Goal: Task Accomplishment & Management: Manage account settings

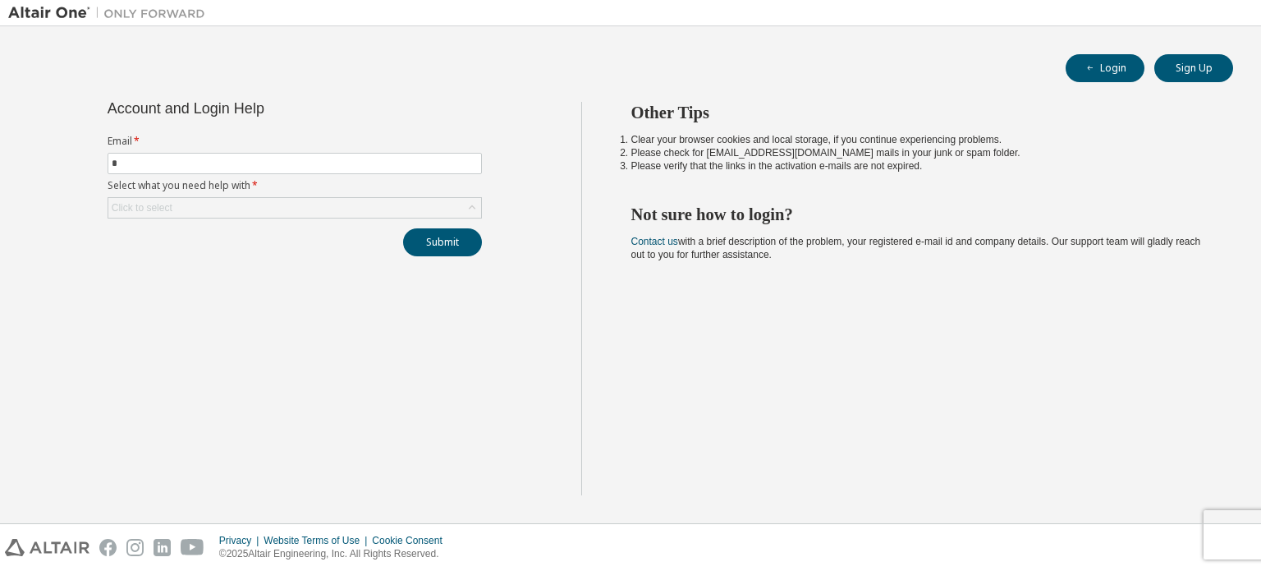
type input "**********"
click at [226, 203] on div "Click to select" at bounding box center [294, 208] width 373 height 20
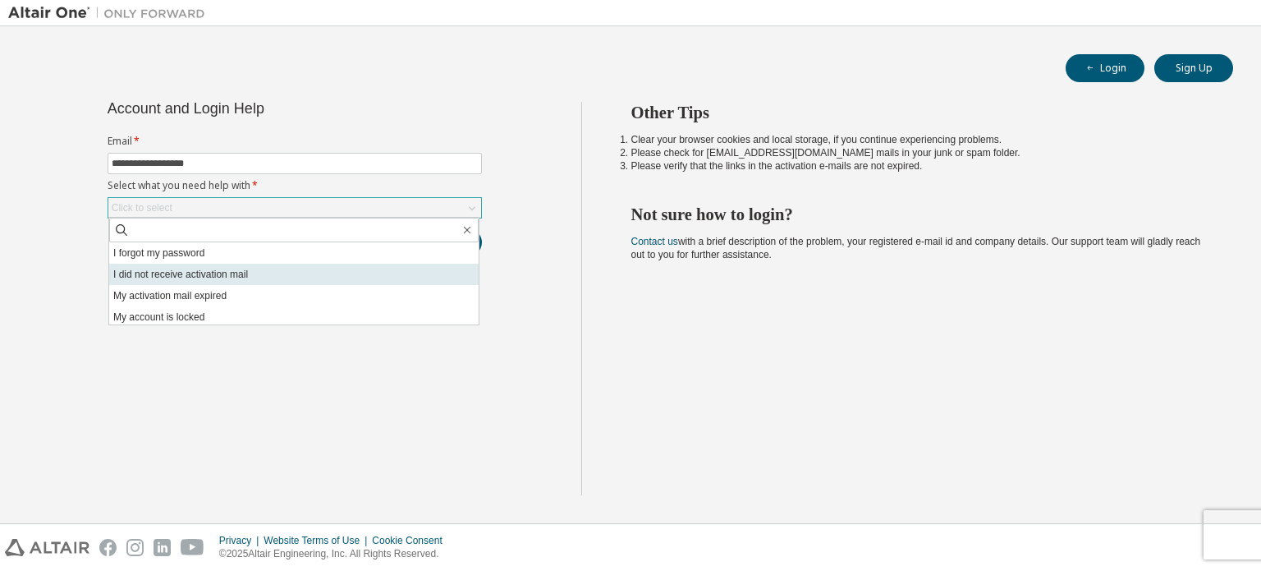
click at [172, 264] on li "I did not receive activation mail" at bounding box center [293, 274] width 369 height 21
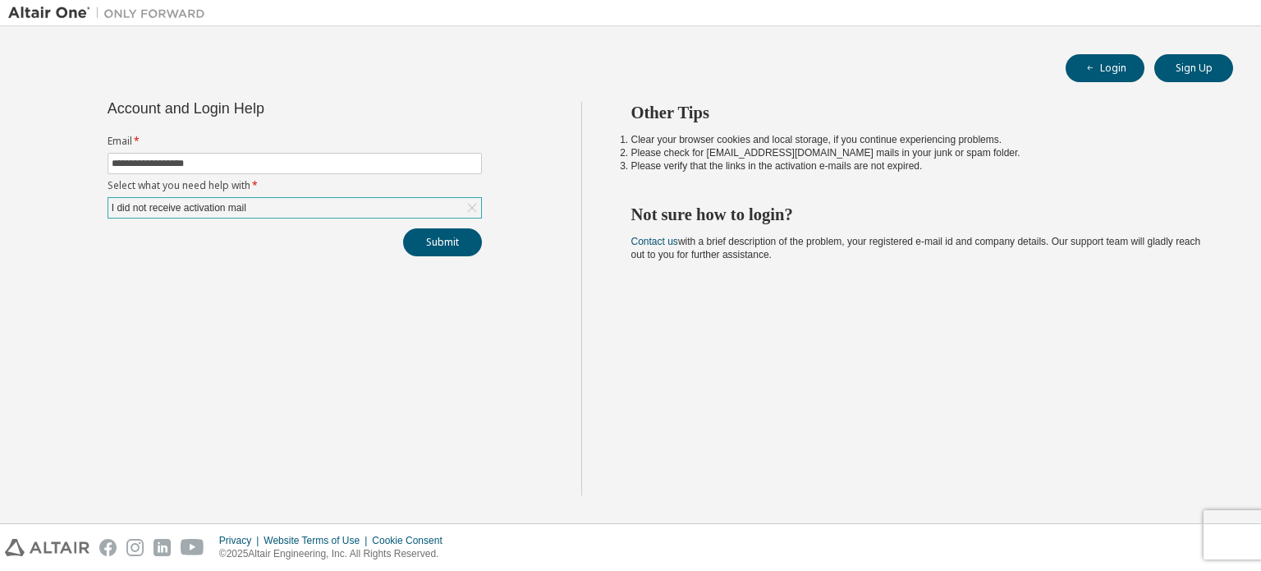
click at [245, 216] on div "I did not receive activation mail" at bounding box center [294, 208] width 373 height 20
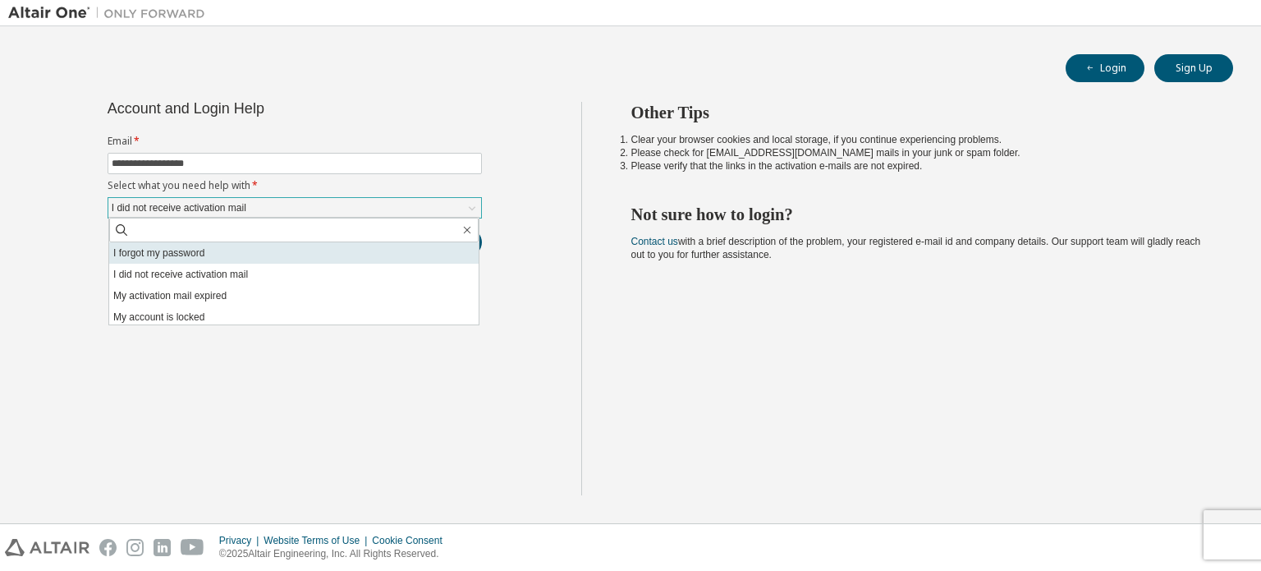
click at [199, 253] on li "I forgot my password" at bounding box center [293, 252] width 369 height 21
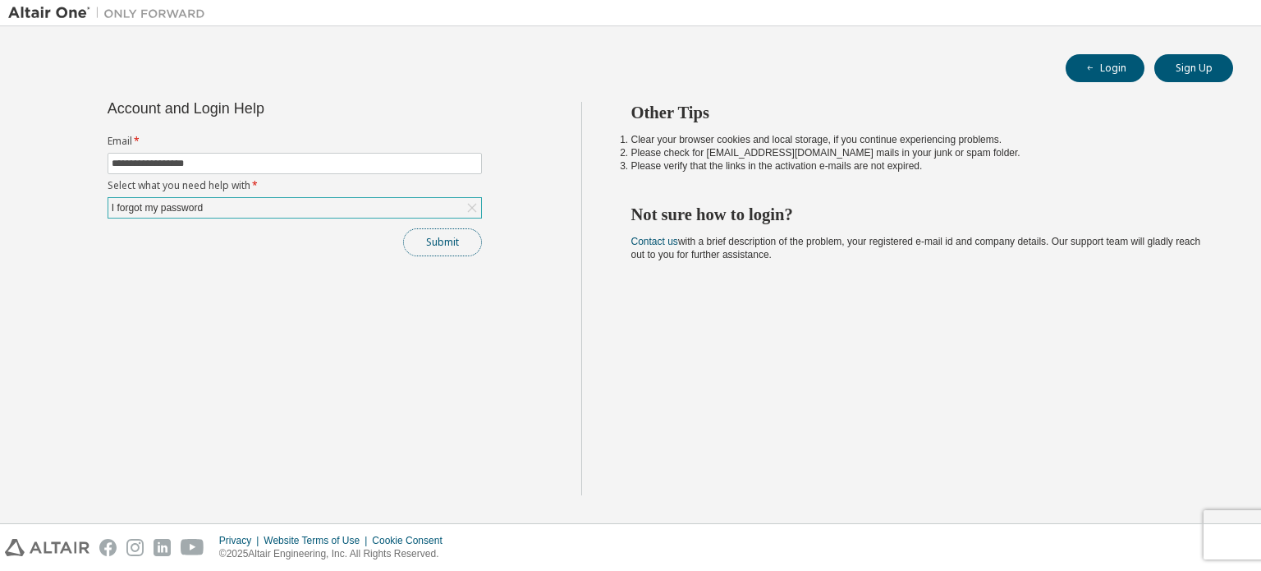
click at [431, 241] on button "Submit" at bounding box center [442, 242] width 79 height 28
click at [1107, 76] on button "Login" at bounding box center [1105, 68] width 79 height 28
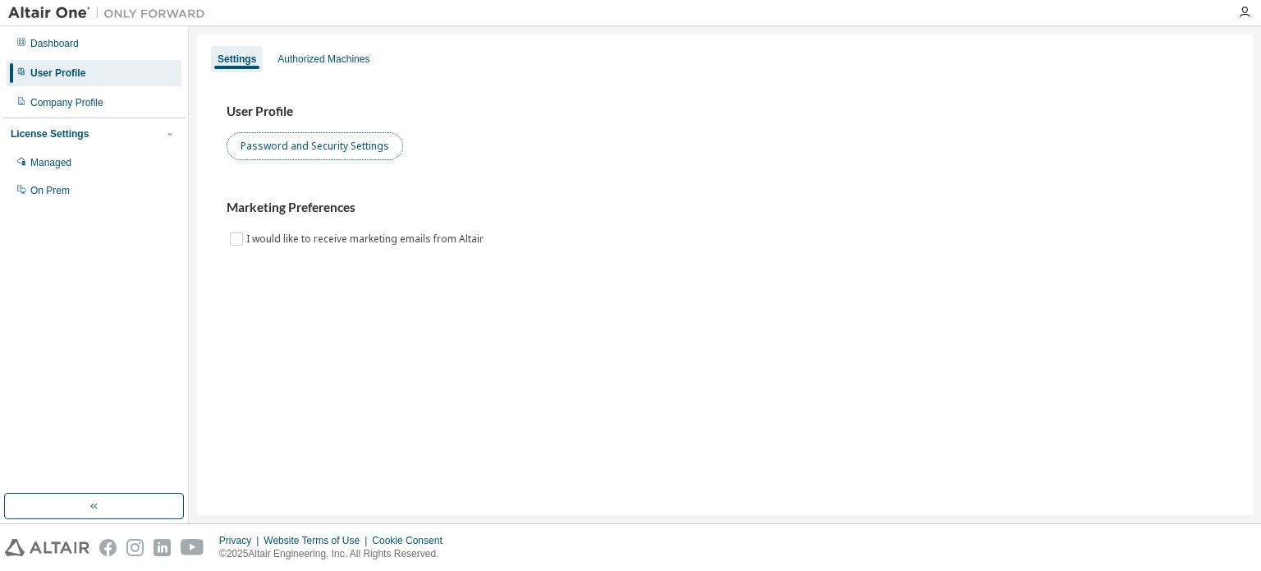
click at [334, 149] on button "Password and Security Settings" at bounding box center [315, 146] width 176 height 28
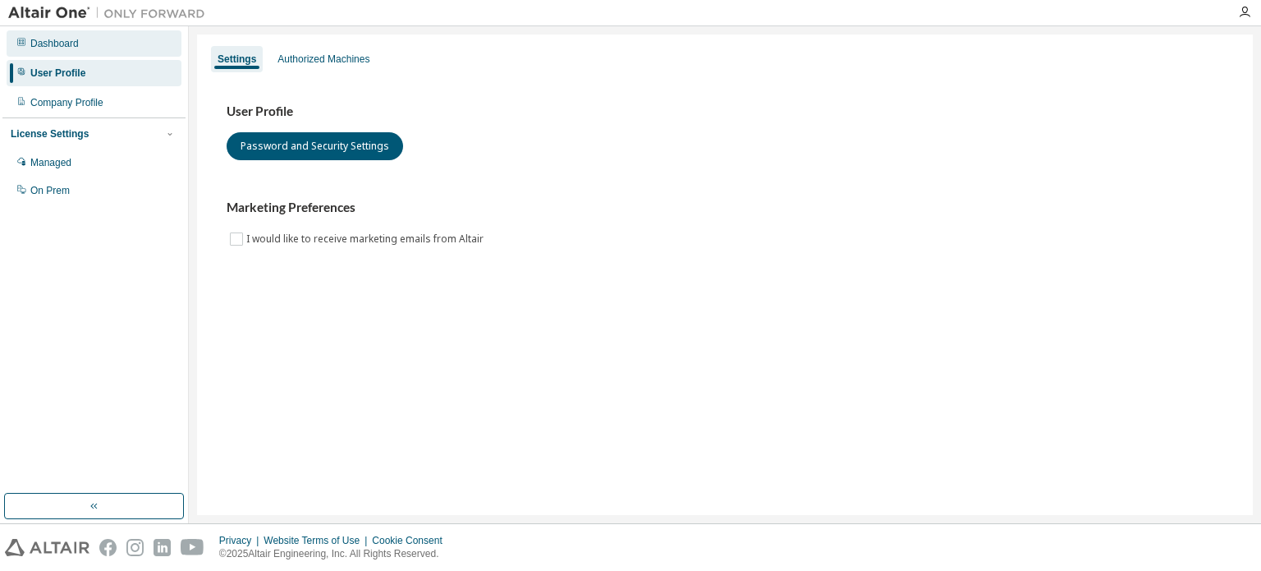
click at [27, 48] on div "Dashboard" at bounding box center [94, 43] width 175 height 26
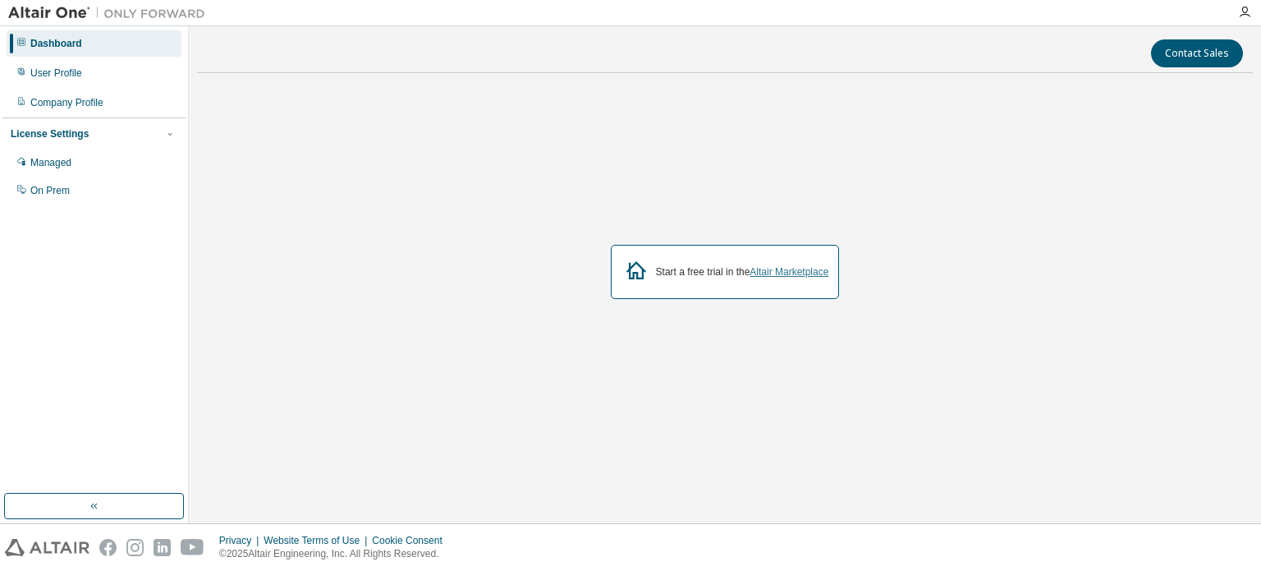
click at [804, 268] on link "Altair Marketplace" at bounding box center [788, 271] width 79 height 11
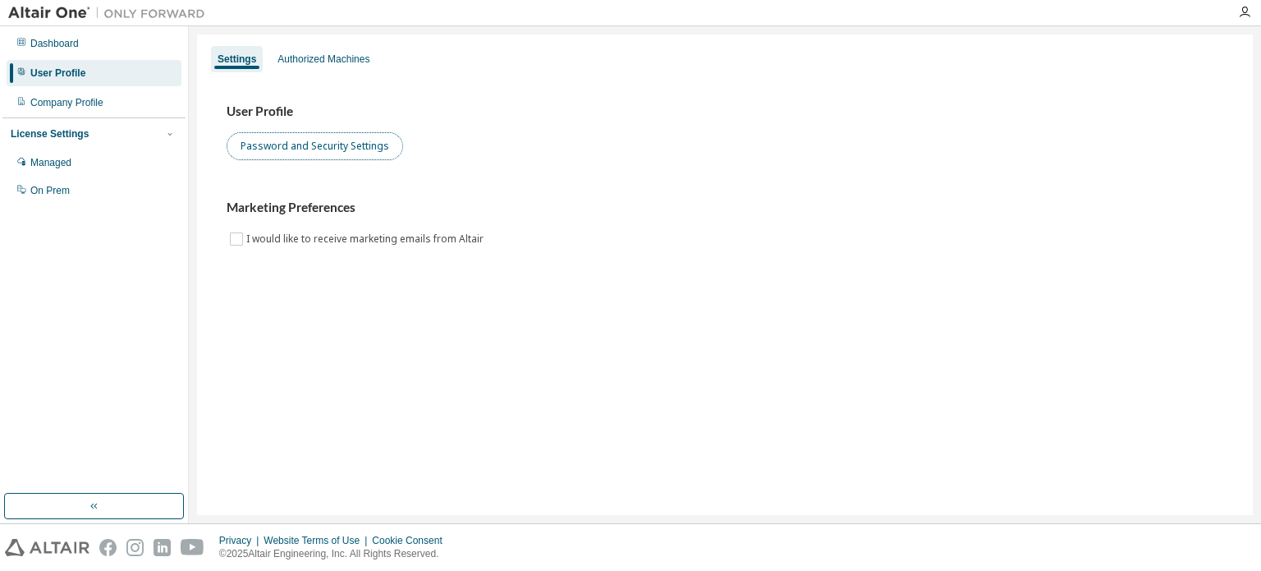
click at [286, 147] on button "Password and Security Settings" at bounding box center [315, 146] width 176 height 28
